Goal: Information Seeking & Learning: Understand process/instructions

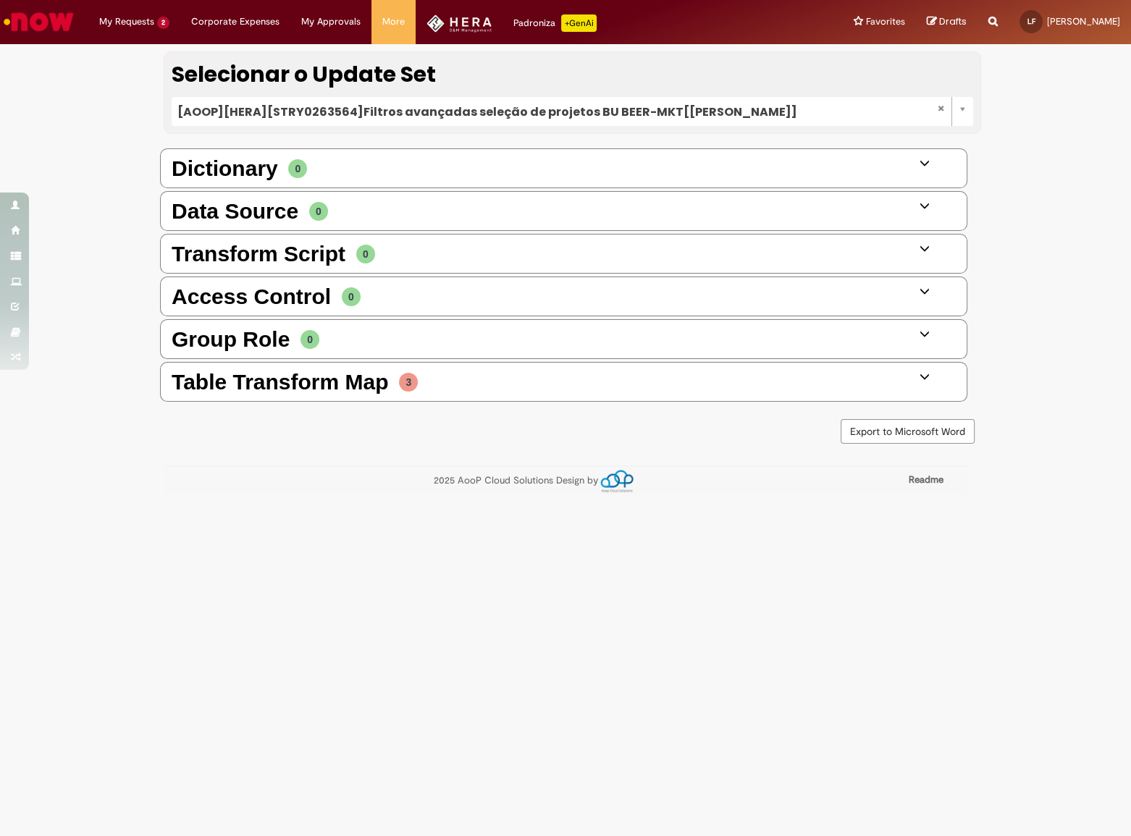
click at [518, 384] on div "Table Transform Map 3 Owner Initiative Subinitiative Brand import Info Performa…" at bounding box center [563, 382] width 807 height 40
click at [927, 374] on div "Table Transform Map 3 Owner Initiative Subinitiative Brand import Info Performa…" at bounding box center [563, 382] width 807 height 40
click at [927, 374] on icon at bounding box center [924, 376] width 10 height 10
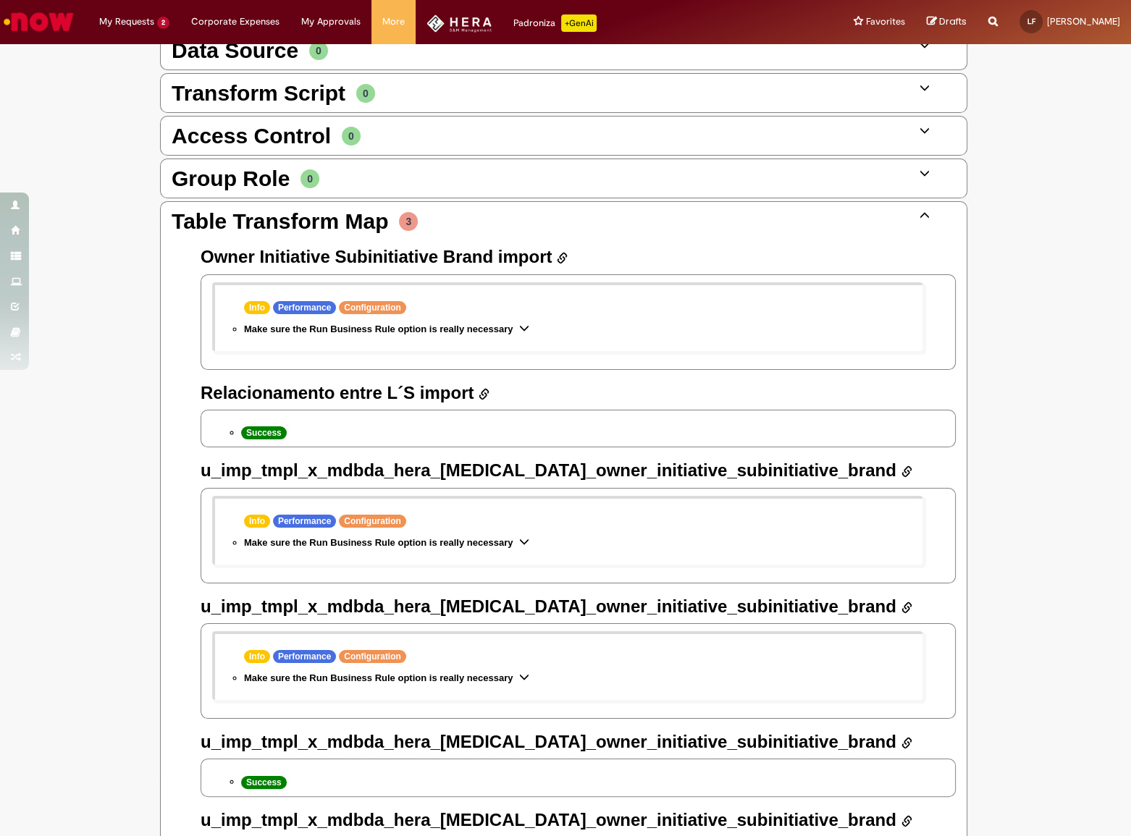
scroll to position [197, 0]
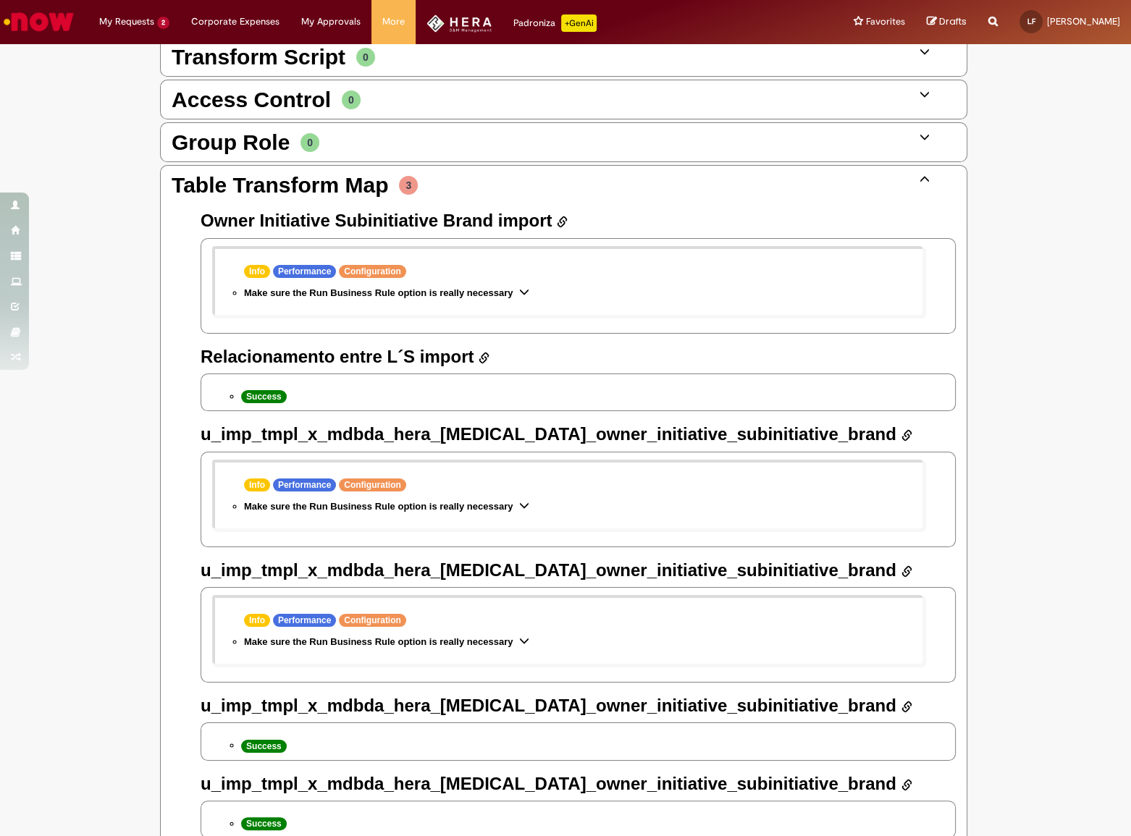
click at [526, 499] on li "Make sure the Run Business Rule option is really necessary Created by: BRAOO805…" at bounding box center [583, 506] width 678 height 15
click at [506, 503] on span "Make sure the Run Business Rule option is really necessary" at bounding box center [378, 506] width 269 height 11
click at [507, 502] on span "Make sure the Run Business Rule option is really necessary" at bounding box center [378, 506] width 269 height 11
click at [513, 502] on li "Make sure the Run Business Rule option is really necessary Created by: BRAOO805…" at bounding box center [583, 506] width 678 height 15
click at [519, 500] on icon at bounding box center [524, 505] width 10 height 10
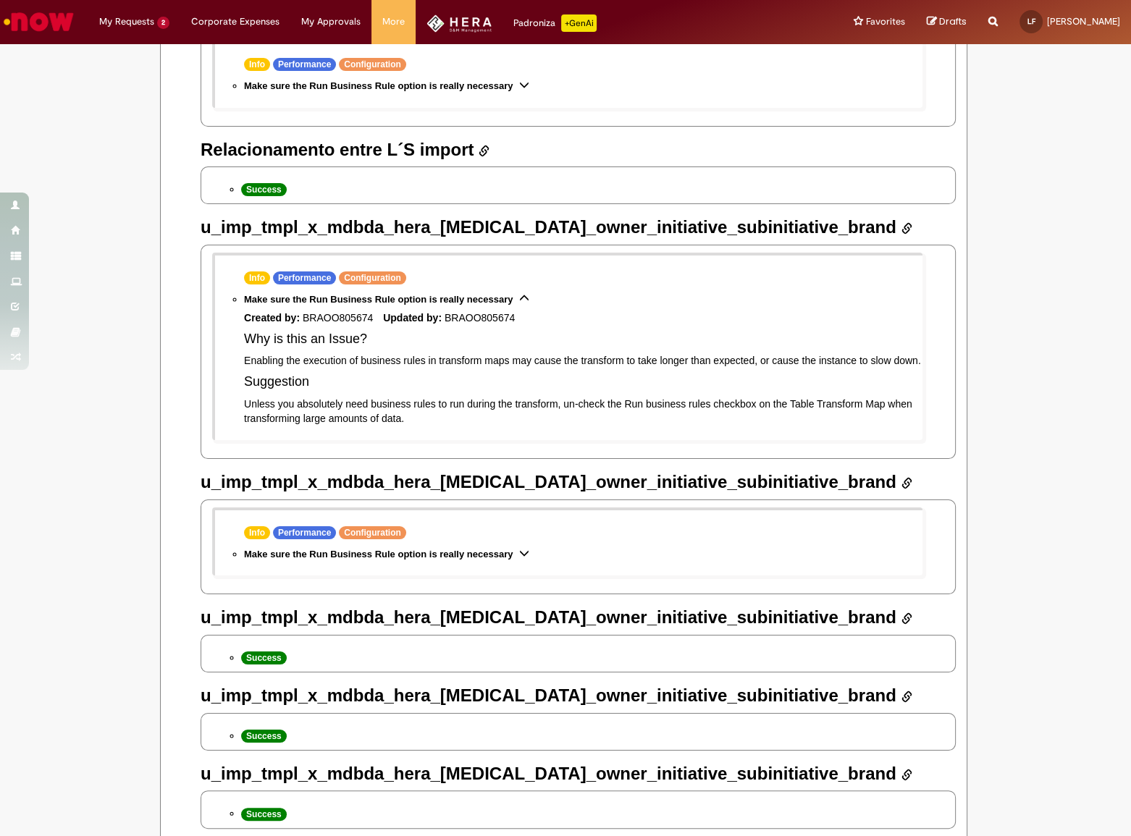
scroll to position [460, 0]
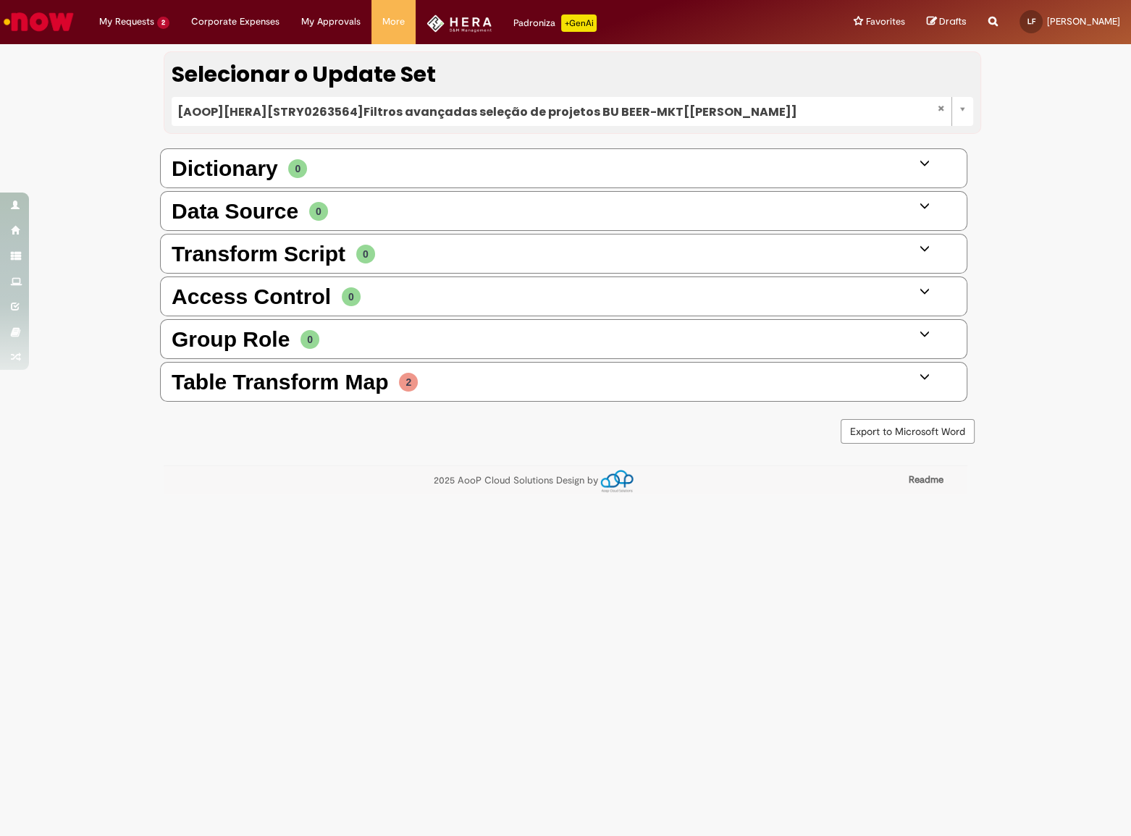
click at [926, 379] on icon at bounding box center [924, 376] width 10 height 10
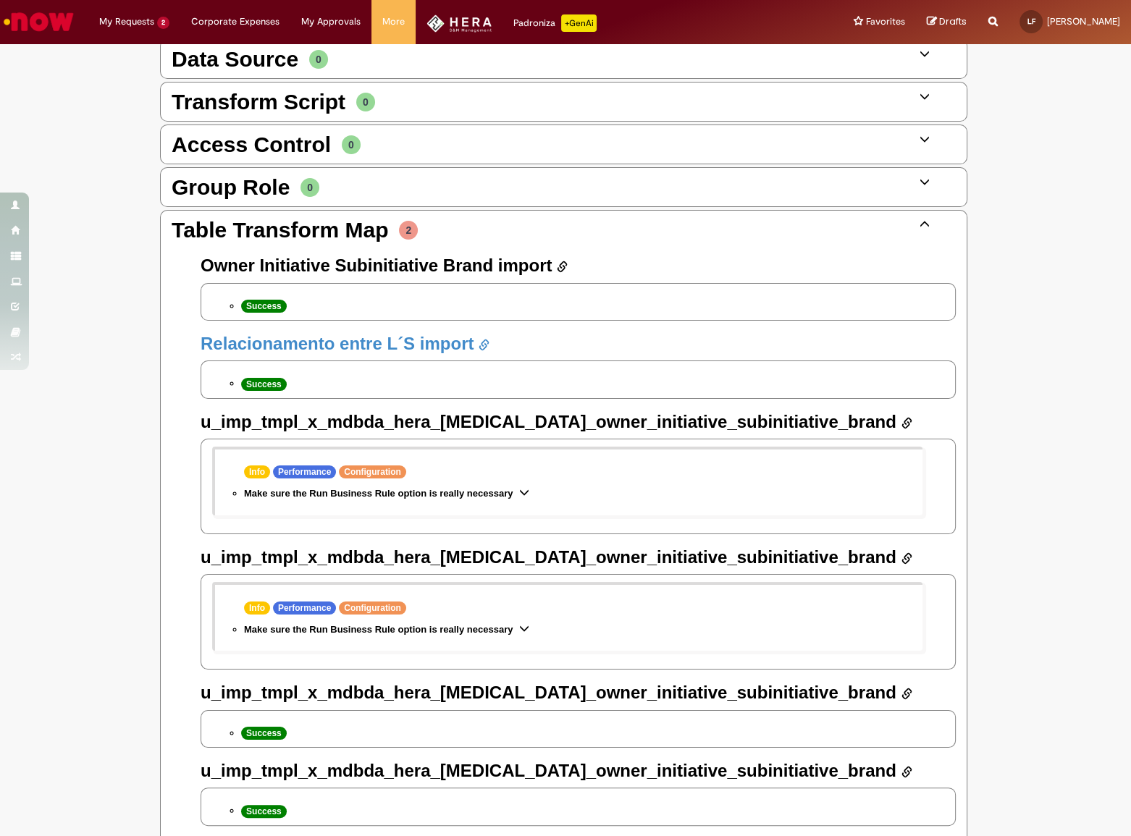
scroll to position [197, 0]
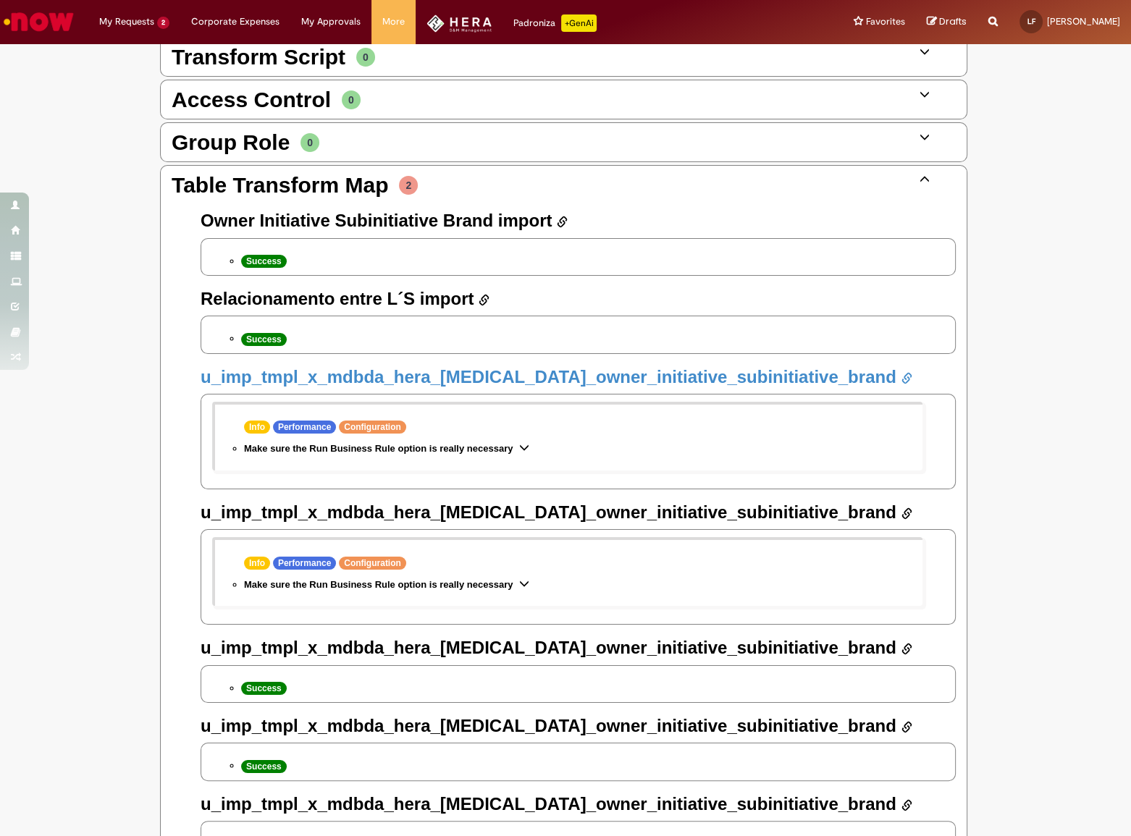
click at [552, 374] on link "u_imp_tmpl_x_mdbda_hera_[MEDICAL_DATA]_owner_initiative_subinitiative_brand" at bounding box center [557, 377] width 712 height 20
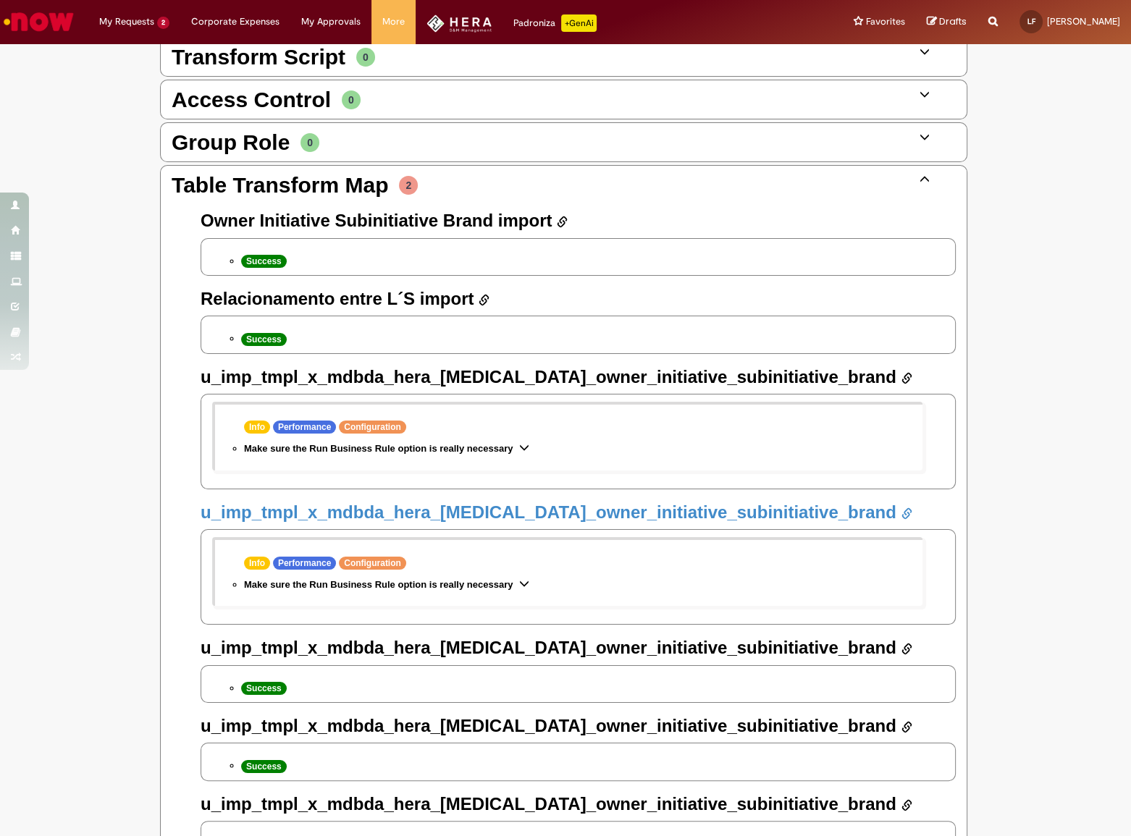
click at [731, 502] on link "u_imp_tmpl_x_mdbda_hera_[MEDICAL_DATA]_owner_initiative_subinitiative_brand" at bounding box center [557, 512] width 712 height 20
